Goal: Find specific page/section: Find specific page/section

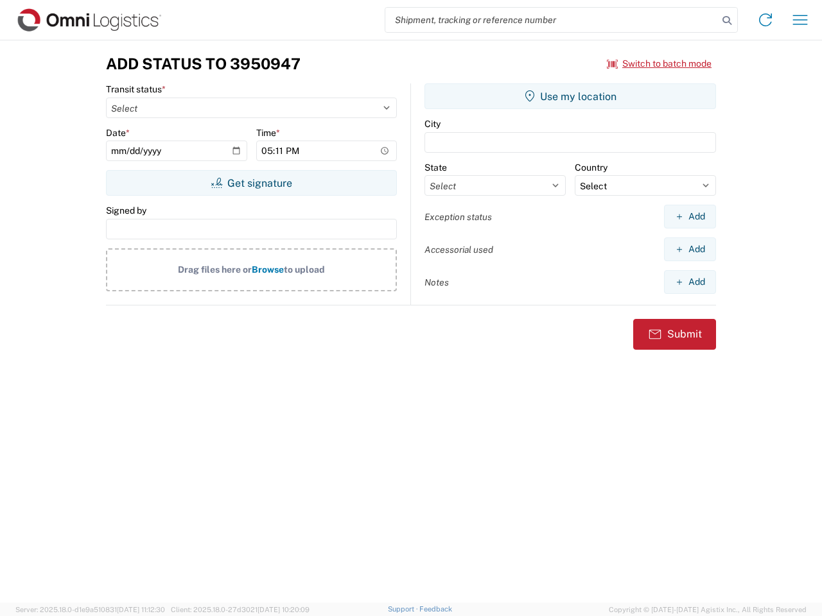
click at [551, 20] on input "search" at bounding box center [551, 20] width 333 height 24
click at [727, 21] on icon at bounding box center [727, 21] width 18 height 18
click at [765, 20] on icon at bounding box center [765, 20] width 21 height 21
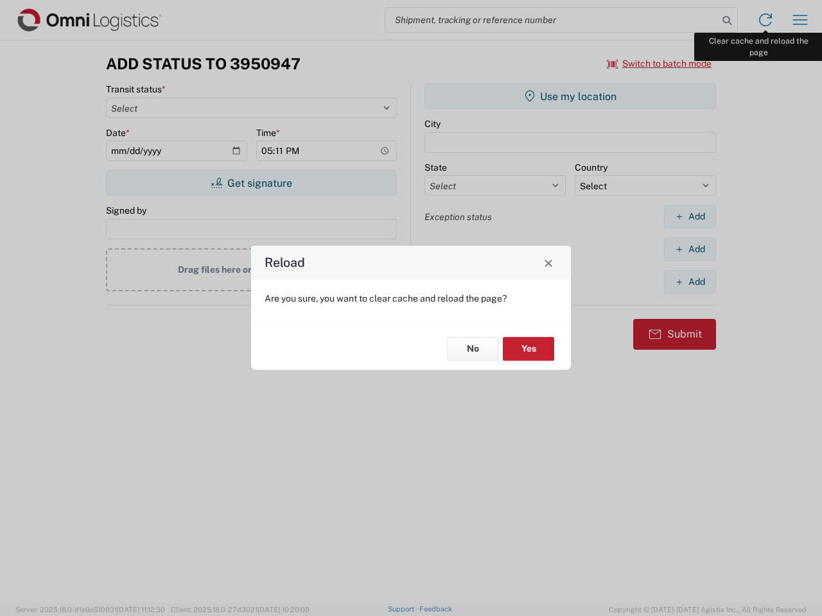
click at [800, 20] on div "Reload Are you sure, you want to clear cache and reload the page? No Yes" at bounding box center [411, 308] width 822 height 616
click at [659, 64] on div "Reload Are you sure, you want to clear cache and reload the page? No Yes" at bounding box center [411, 308] width 822 height 616
click at [251, 183] on div "Reload Are you sure, you want to clear cache and reload the page? No Yes" at bounding box center [411, 308] width 822 height 616
click at [570, 96] on div "Reload Are you sure, you want to clear cache and reload the page? No Yes" at bounding box center [411, 308] width 822 height 616
click at [689, 216] on div "Reload Are you sure, you want to clear cache and reload the page? No Yes" at bounding box center [411, 308] width 822 height 616
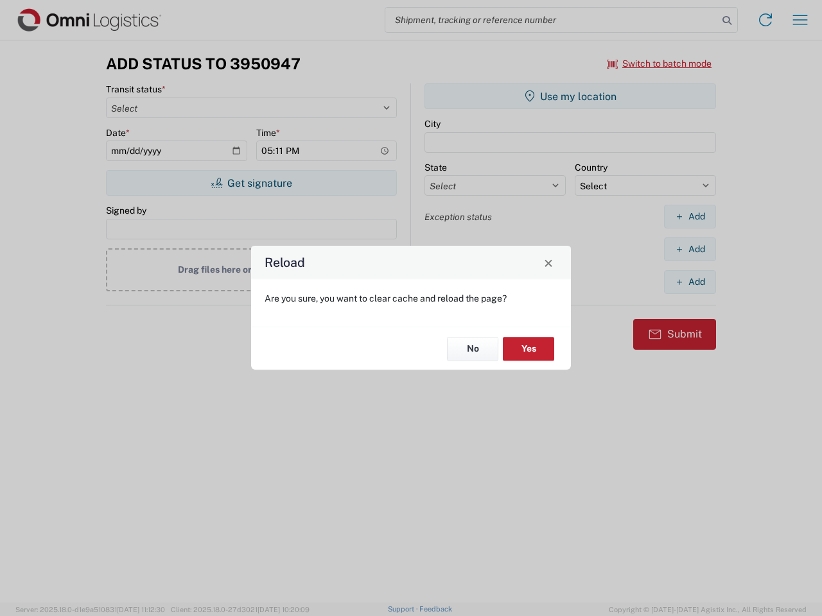
click at [689, 249] on div "Reload Are you sure, you want to clear cache and reload the page? No Yes" at bounding box center [411, 308] width 822 height 616
click at [689, 282] on div "Reload Are you sure, you want to clear cache and reload the page? No Yes" at bounding box center [411, 308] width 822 height 616
